Goal: Transaction & Acquisition: Subscribe to service/newsletter

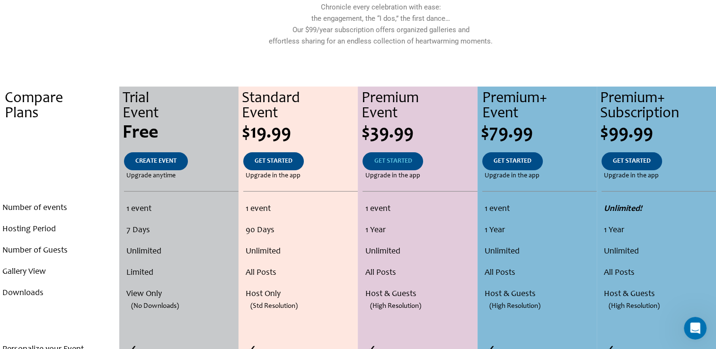
click at [389, 159] on span "GET STARTED" at bounding box center [393, 161] width 38 height 7
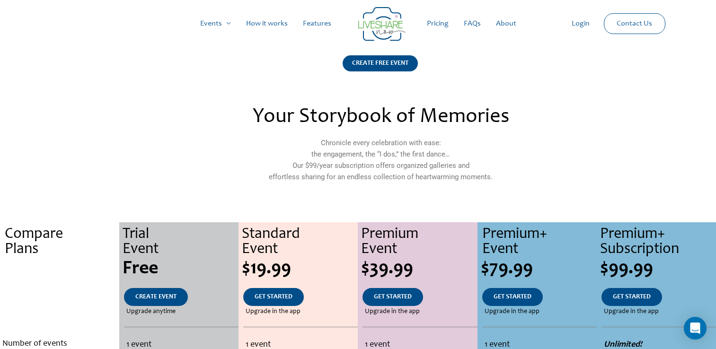
scroll to position [136, 0]
